Goal: Information Seeking & Learning: Learn about a topic

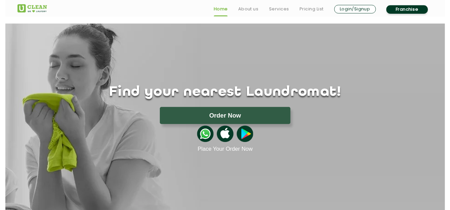
scroll to position [33, 0]
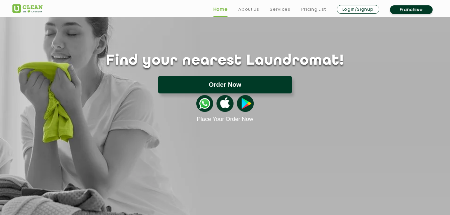
click at [228, 86] on button "Order Now" at bounding box center [225, 84] width 134 height 17
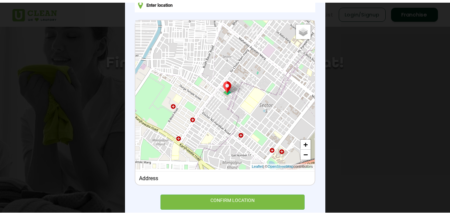
scroll to position [56, 0]
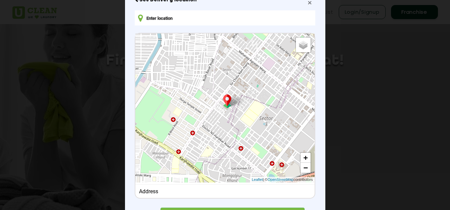
click at [307, 6] on span "×" at bounding box center [309, 3] width 4 height 8
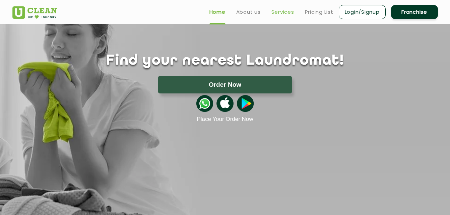
click at [284, 11] on link "Services" at bounding box center [282, 12] width 23 height 8
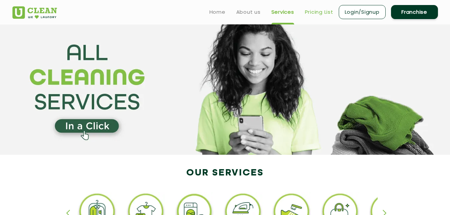
click at [316, 13] on link "Pricing List" at bounding box center [319, 12] width 28 height 8
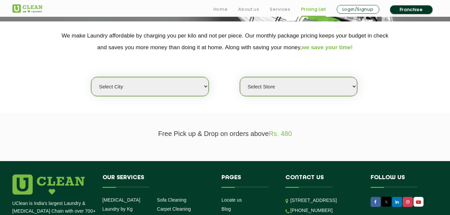
scroll to position [134, 0]
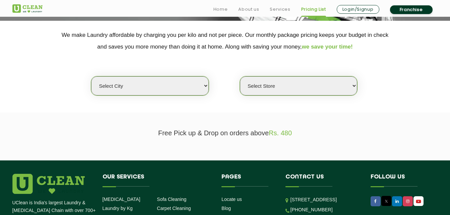
click at [192, 77] on select "Select city [GEOGRAPHIC_DATA] [GEOGRAPHIC_DATA] [GEOGRAPHIC_DATA] [GEOGRAPHIC_D…" at bounding box center [149, 85] width 117 height 19
select select "12"
click at [91, 76] on select "Select city [GEOGRAPHIC_DATA] [GEOGRAPHIC_DATA] [GEOGRAPHIC_DATA] [GEOGRAPHIC_D…" at bounding box center [149, 85] width 117 height 19
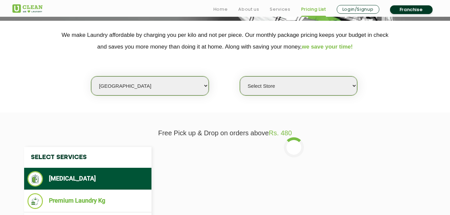
click at [266, 83] on select "Select Store UClean Shivranjani" at bounding box center [298, 85] width 117 height 19
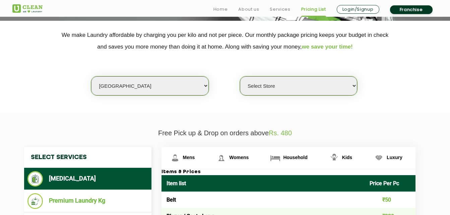
select select "25"
click at [240, 76] on select "Select Store UClean Shivranjani" at bounding box center [298, 85] width 117 height 19
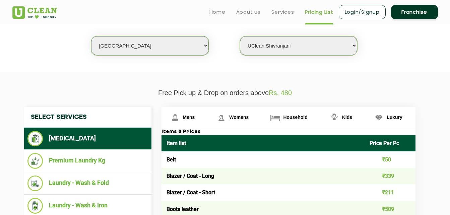
scroll to position [156, 0]
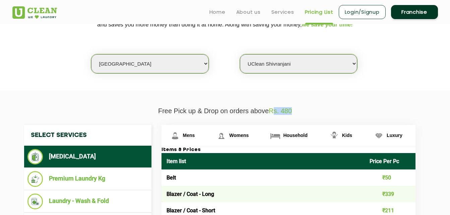
drag, startPoint x: 273, startPoint y: 111, endPoint x: 304, endPoint y: 110, distance: 30.8
click at [304, 110] on p "Free Pick up & Drop on orders above Rs. 480" at bounding box center [224, 111] width 425 height 8
drag, startPoint x: 304, startPoint y: 110, endPoint x: 352, endPoint y: 103, distance: 48.7
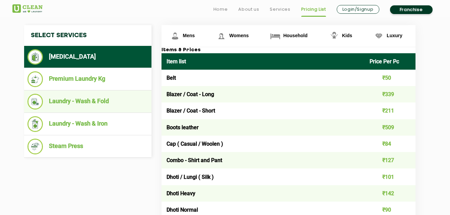
scroll to position [256, 0]
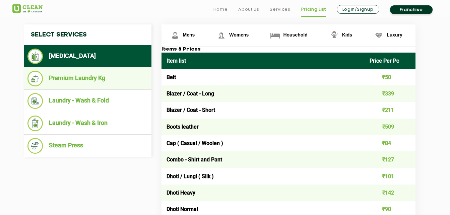
click at [95, 78] on li "Premium Laundry Kg" at bounding box center [87, 79] width 121 height 16
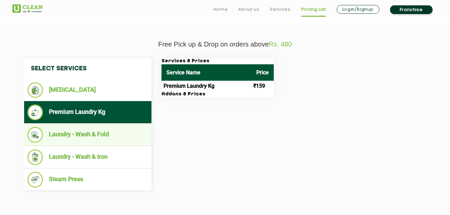
scroll to position [223, 0]
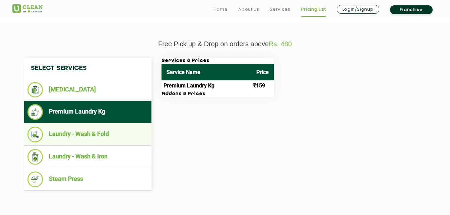
click at [87, 135] on li "Laundry - Wash & Fold" at bounding box center [87, 135] width 121 height 16
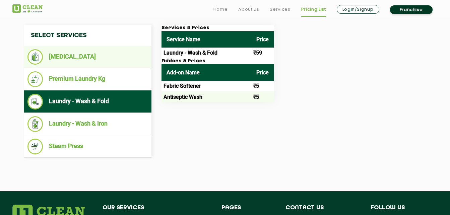
scroll to position [256, 0]
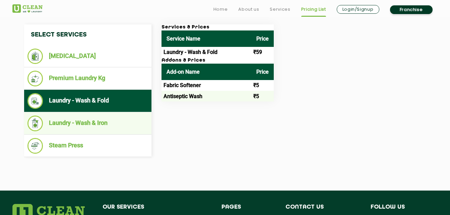
click at [90, 124] on li "Laundry - Wash & Iron" at bounding box center [87, 124] width 121 height 16
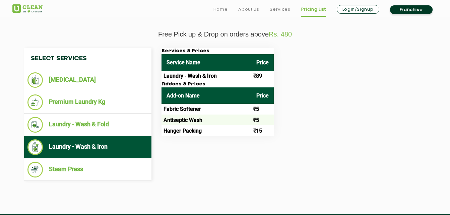
scroll to position [223, 0]
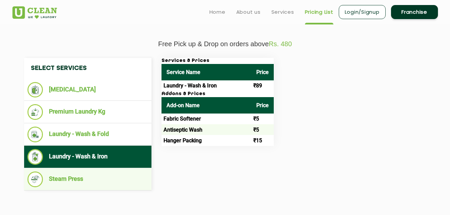
click at [74, 183] on li "Steam Press" at bounding box center [87, 179] width 121 height 16
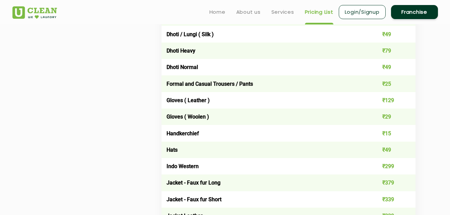
scroll to position [390, 0]
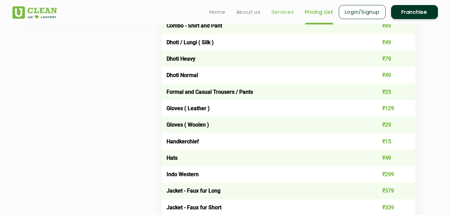
click at [283, 10] on link "Services" at bounding box center [282, 12] width 23 height 8
